Goal: Transaction & Acquisition: Purchase product/service

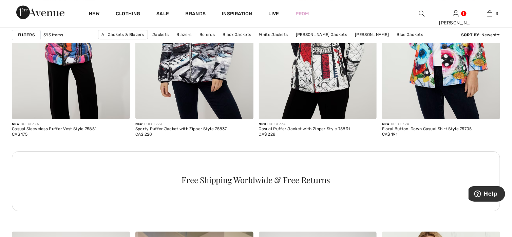
scroll to position [781, 0]
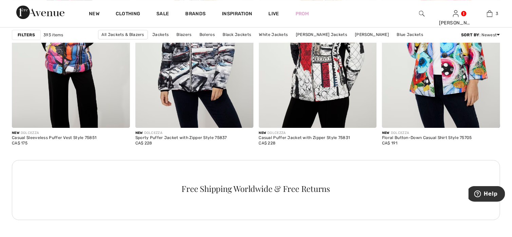
click at [21, 34] on strong "Filters" at bounding box center [26, 35] width 17 height 6
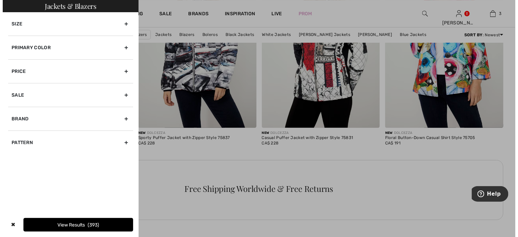
scroll to position [787, 0]
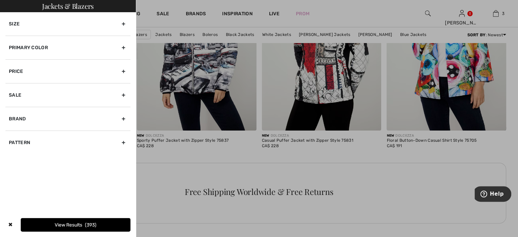
click at [31, 46] on div "Primary Color" at bounding box center [67, 48] width 125 height 24
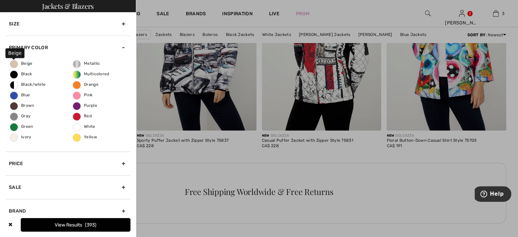
click at [16, 63] on span "Beige" at bounding box center [21, 63] width 22 height 5
click at [0, 0] on input "Beige" at bounding box center [0, 0] width 0 height 0
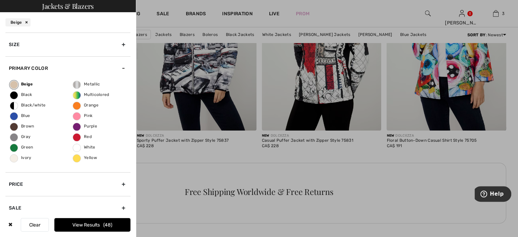
click at [74, 228] on button "View Results 48" at bounding box center [92, 225] width 76 height 14
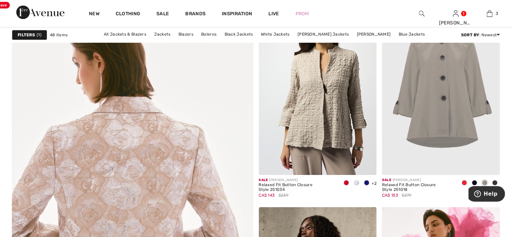
scroll to position [1730, 0]
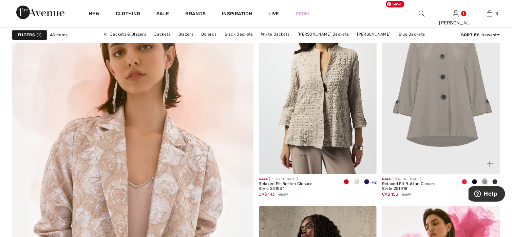
click at [453, 97] on img at bounding box center [441, 85] width 118 height 177
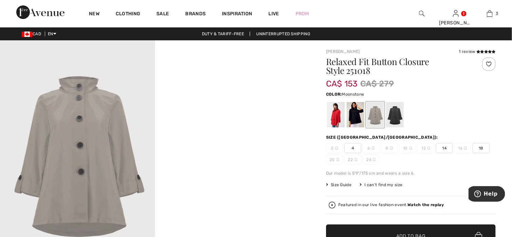
click at [486, 147] on span "18" at bounding box center [481, 148] width 17 height 10
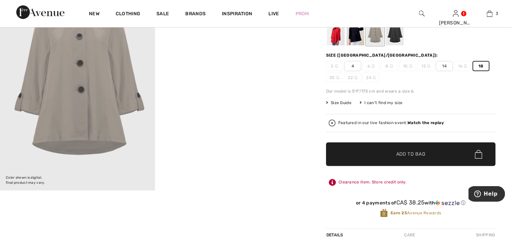
scroll to position [102, 0]
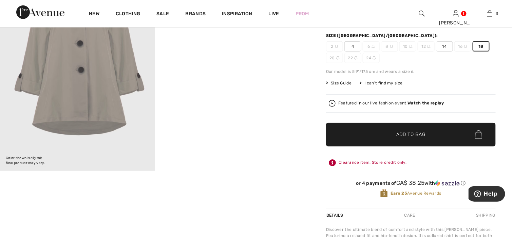
click at [430, 137] on span "✔ Added to Bag Add to Bag" at bounding box center [411, 135] width 170 height 24
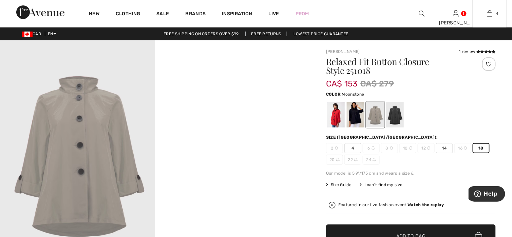
scroll to position [0, 0]
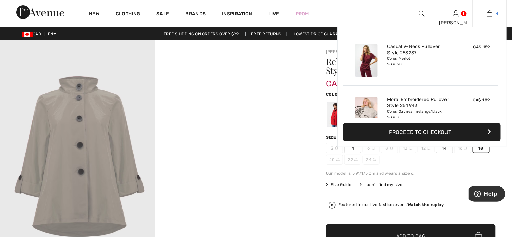
click at [492, 15] on img at bounding box center [490, 14] width 6 height 8
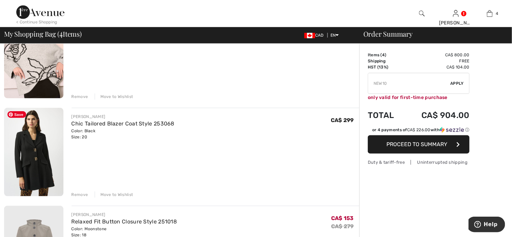
scroll to position [204, 0]
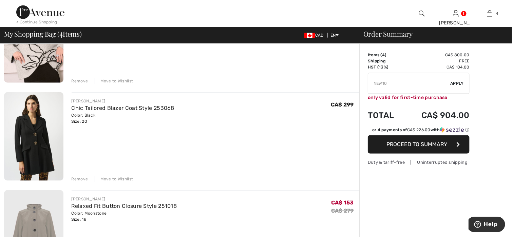
click at [81, 178] on div "Remove" at bounding box center [80, 179] width 17 height 6
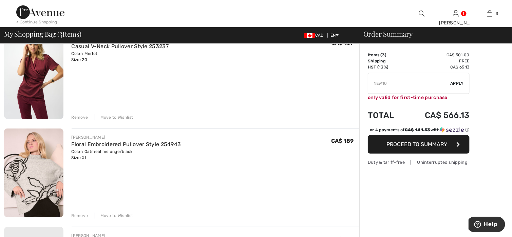
scroll to position [68, 0]
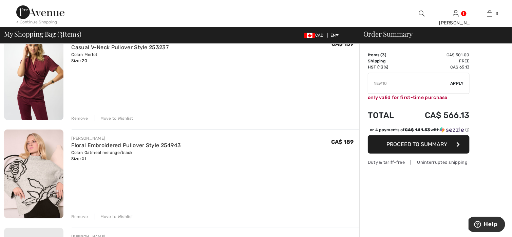
click at [75, 116] on div "Remove" at bounding box center [80, 118] width 17 height 6
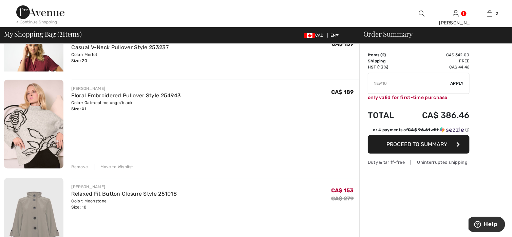
scroll to position [59, 0]
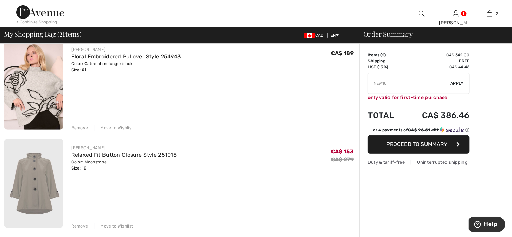
click at [77, 127] on div "Remove" at bounding box center [80, 128] width 17 height 6
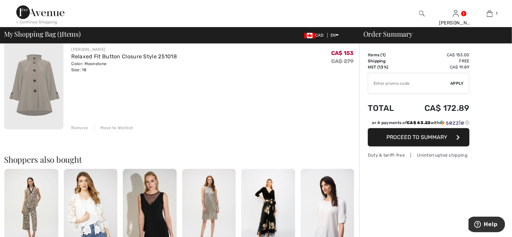
type input "NEW10"
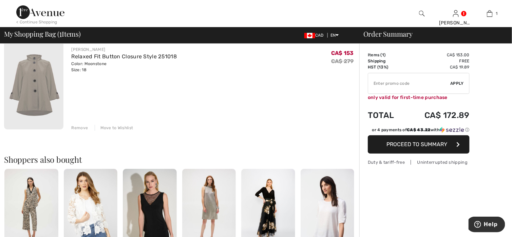
type input "NEW15"
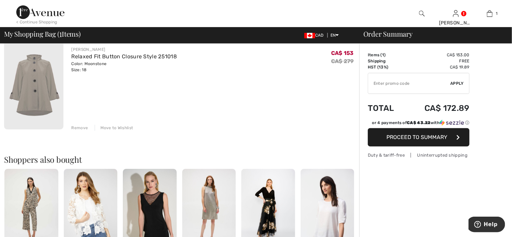
type input "NEW15"
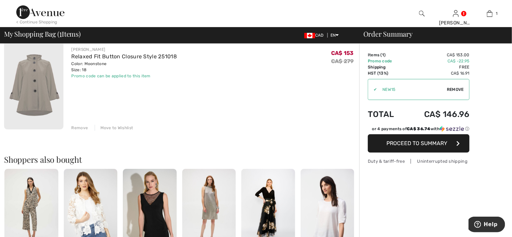
click at [407, 147] on button "Proceed to Summary" at bounding box center [419, 143] width 102 height 18
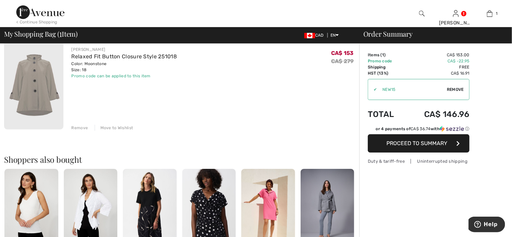
click at [427, 145] on span "Proceed to Summary" at bounding box center [417, 143] width 61 height 6
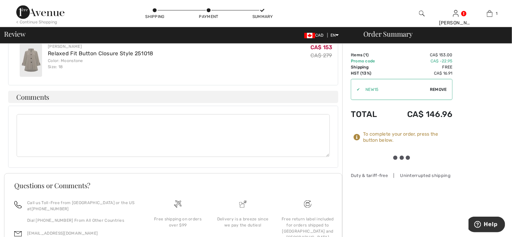
scroll to position [245, 0]
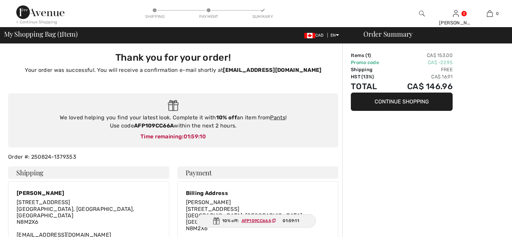
checkbox input "true"
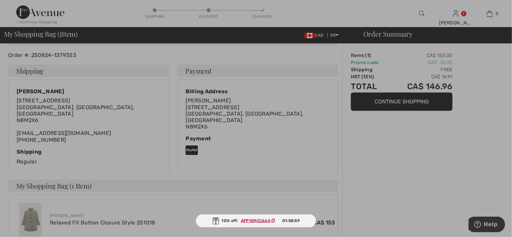
scroll to position [102, 0]
click at [387, 104] on div at bounding box center [256, 118] width 512 height 237
click at [413, 102] on div at bounding box center [256, 118] width 512 height 237
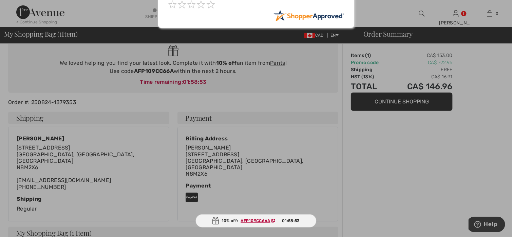
scroll to position [0, 0]
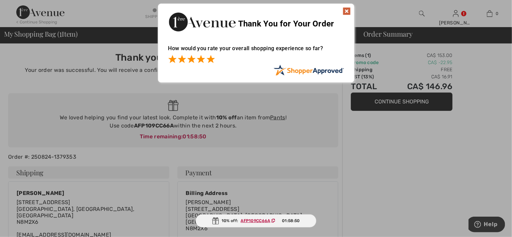
drag, startPoint x: 214, startPoint y: 58, endPoint x: 294, endPoint y: 48, distance: 80.5
click at [215, 58] on div at bounding box center [256, 60] width 176 height 10
click at [213, 59] on span at bounding box center [211, 59] width 8 height 8
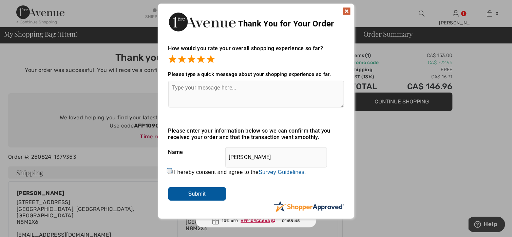
click at [223, 87] on textarea at bounding box center [256, 94] width 176 height 27
type textarea "Great clothing! Easy to buy and return if needed."
click at [168, 170] on input "I hereby consent and agree to the By submitting a review, you grant permission …" at bounding box center [170, 172] width 4 height 4
checkbox input "true"
click at [181, 194] on input "Submit" at bounding box center [197, 194] width 58 height 14
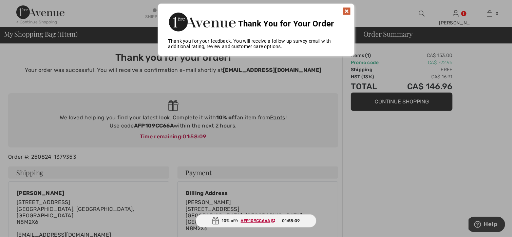
click at [347, 9] on img at bounding box center [347, 11] width 8 height 8
